Goal: Information Seeking & Learning: Learn about a topic

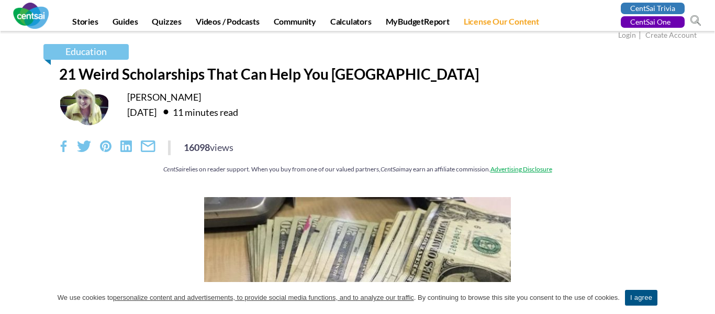
click at [169, 169] on em "CentSai" at bounding box center [173, 169] width 20 height 8
click at [159, 168] on div "CentSai relies on reader support. When you buy from one of our valued partners,…" at bounding box center [357, 168] width 597 height 9
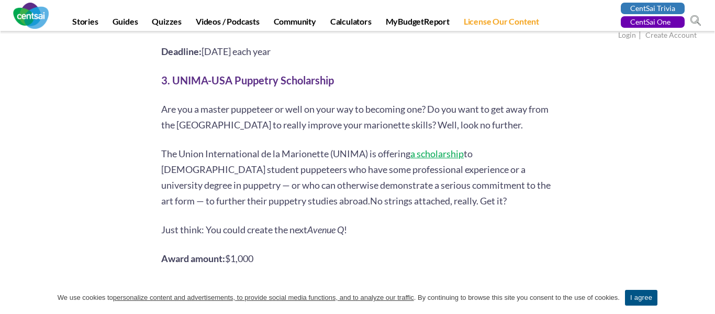
scroll to position [1281, 0]
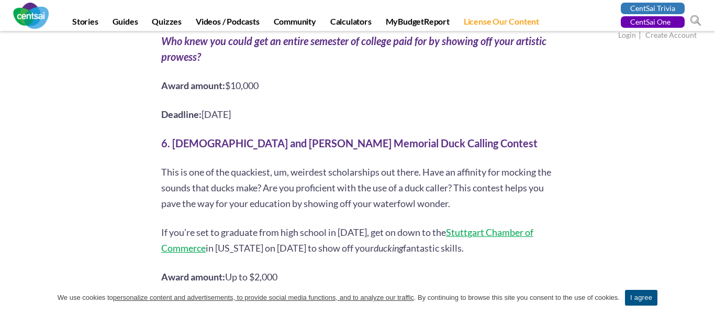
scroll to position [1948, 0]
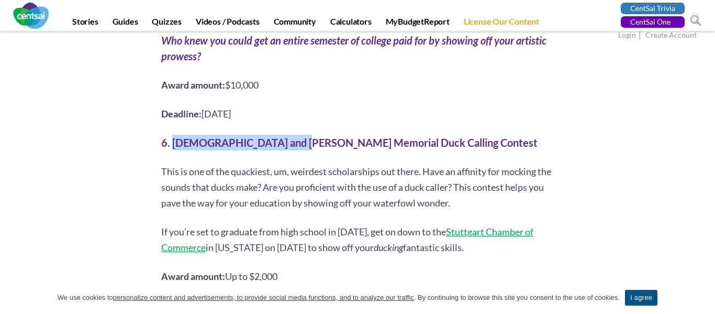
drag, startPoint x: 173, startPoint y: 105, endPoint x: 296, endPoint y: 96, distance: 123.3
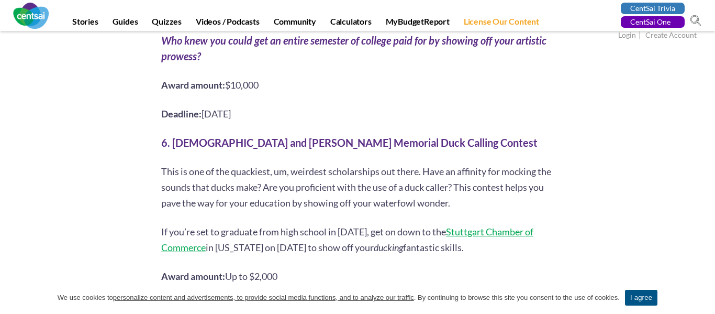
click at [286, 136] on b "6. [DEMOGRAPHIC_DATA] and [PERSON_NAME] Memorial Duck Calling Contest" at bounding box center [349, 142] width 376 height 13
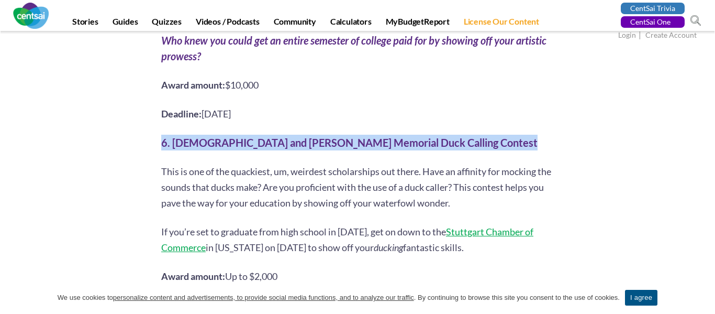
copy div "6. [DEMOGRAPHIC_DATA] and [PERSON_NAME] Memorial Duck Calling Contest"
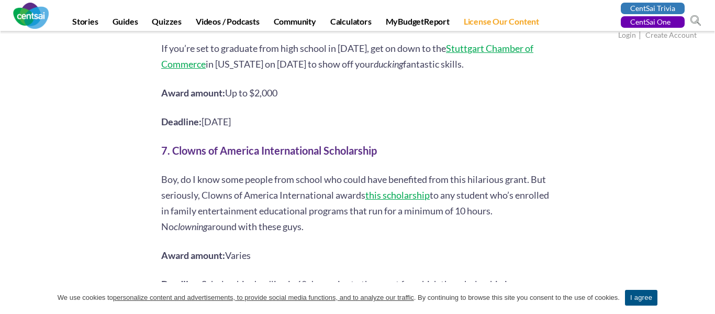
scroll to position [2132, 0]
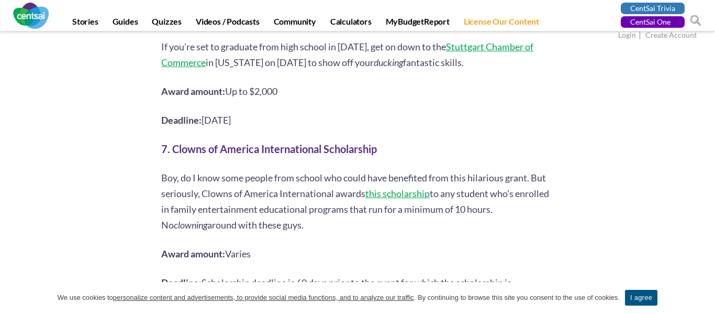
click at [405, 184] on p "Boy, do I know some people from school who could have benefited from this hilar…" at bounding box center [357, 201] width 393 height 63
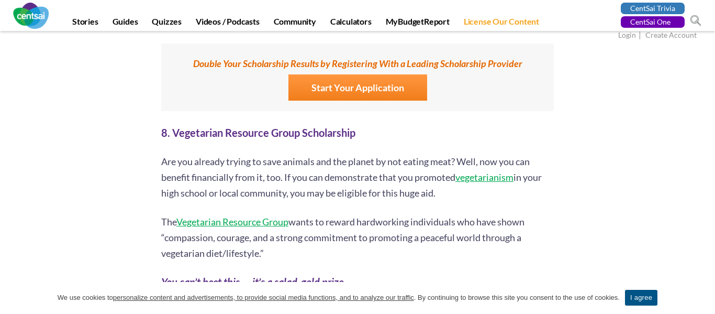
scroll to position [2413, 0]
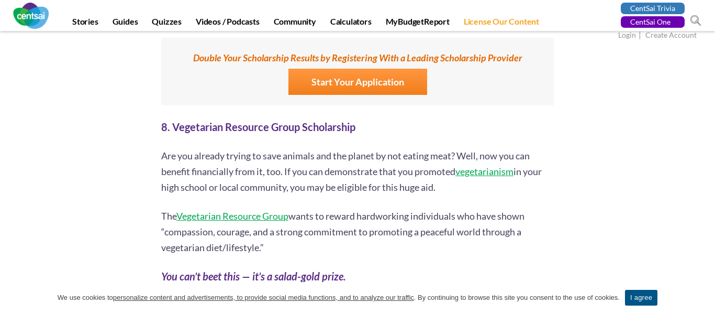
click at [478, 208] on p "The Vegetarian Resource Group wants to reward hardworking individuals who have …" at bounding box center [357, 231] width 393 height 47
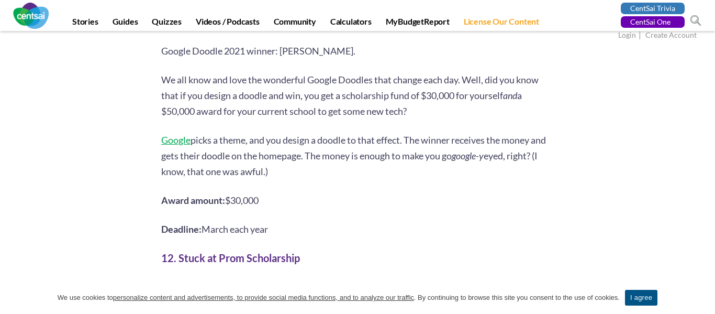
scroll to position [3177, 0]
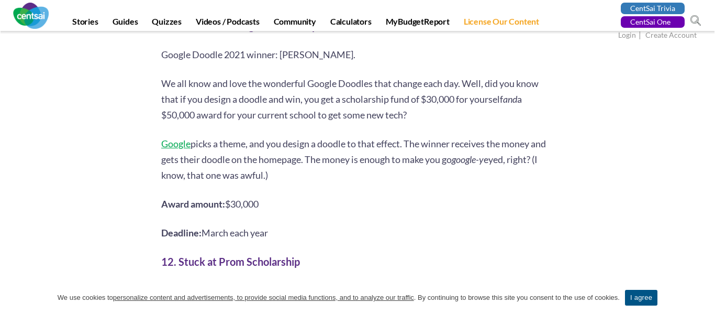
click at [422, 225] on p "Deadline: March each year" at bounding box center [357, 233] width 393 height 16
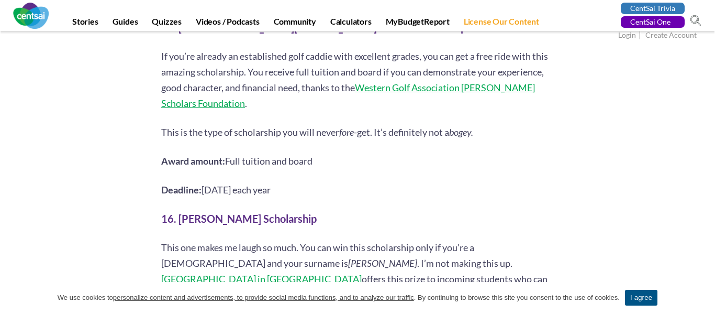
scroll to position [4128, 0]
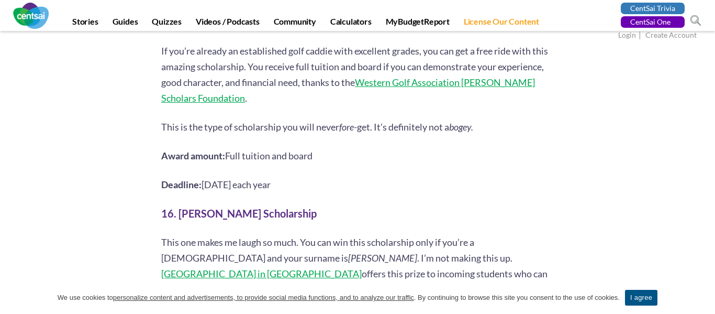
click at [207, 234] on p "This one makes me laugh so much. You can win this scholarship only if you’re a …" at bounding box center [357, 273] width 393 height 79
click at [348, 252] on span "[PERSON_NAME]" at bounding box center [382, 258] width 69 height 12
drag, startPoint x: 209, startPoint y: 210, endPoint x: 231, endPoint y: 216, distance: 22.9
click at [231, 234] on p "This one makes me laugh so much. You can win this scholarship only if you’re a …" at bounding box center [357, 273] width 393 height 79
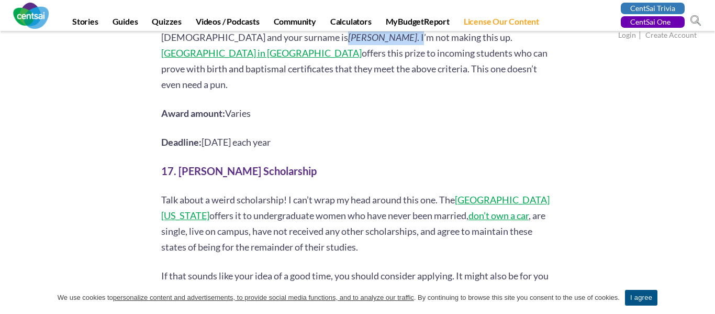
scroll to position [4349, 0]
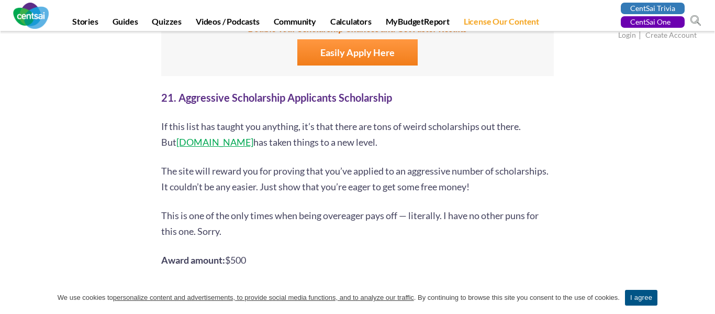
scroll to position [5516, 0]
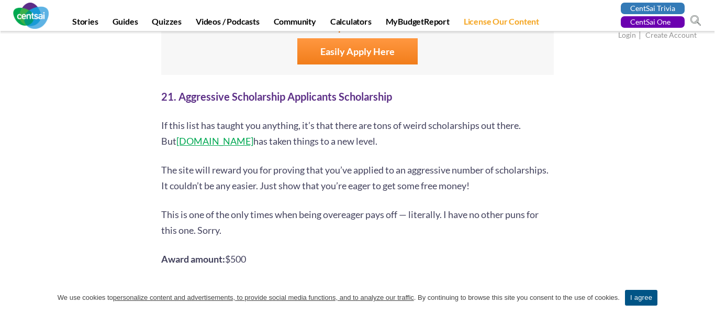
click at [243, 90] on b "21. Aggressive Scholarship Applicants Scholarship" at bounding box center [276, 96] width 231 height 13
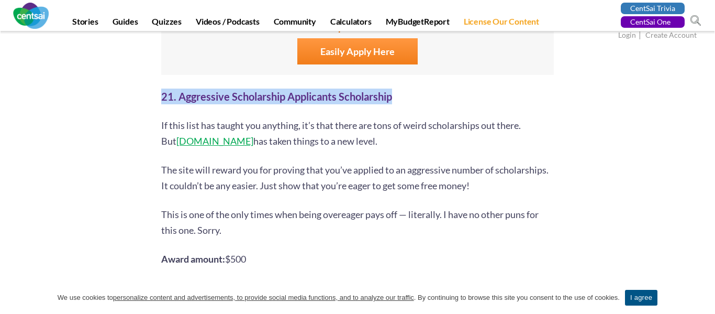
click at [243, 90] on b "21. Aggressive Scholarship Applicants Scholarship" at bounding box center [276, 96] width 231 height 13
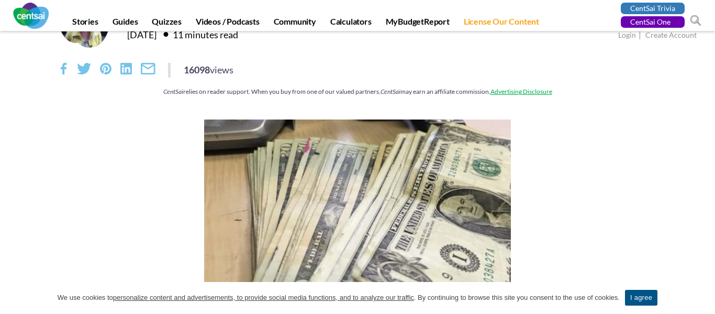
scroll to position [0, 0]
